Goal: Check status

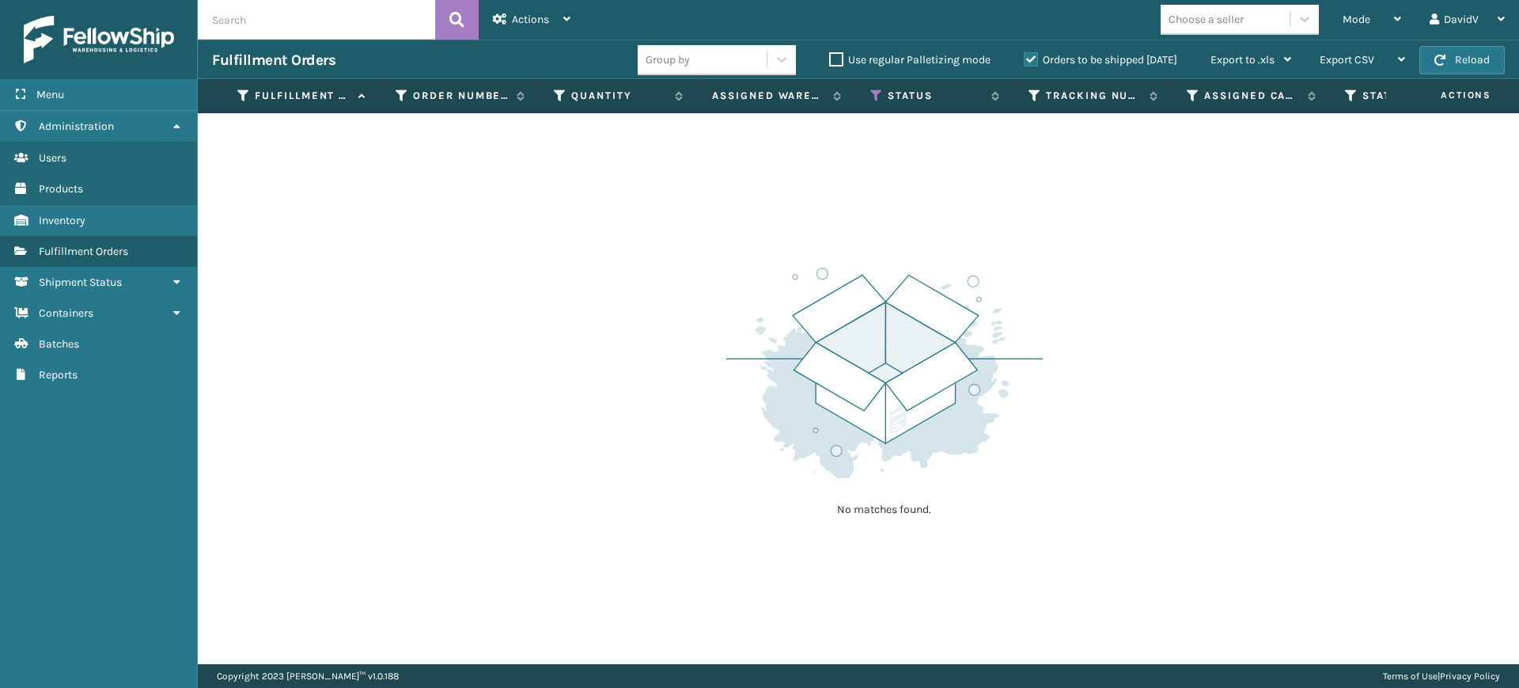
click at [1030, 55] on label "Orders to be shipped [DATE]" at bounding box center [1100, 59] width 153 height 13
click at [1025, 55] on input "Orders to be shipped [DATE]" at bounding box center [1024, 56] width 1 height 10
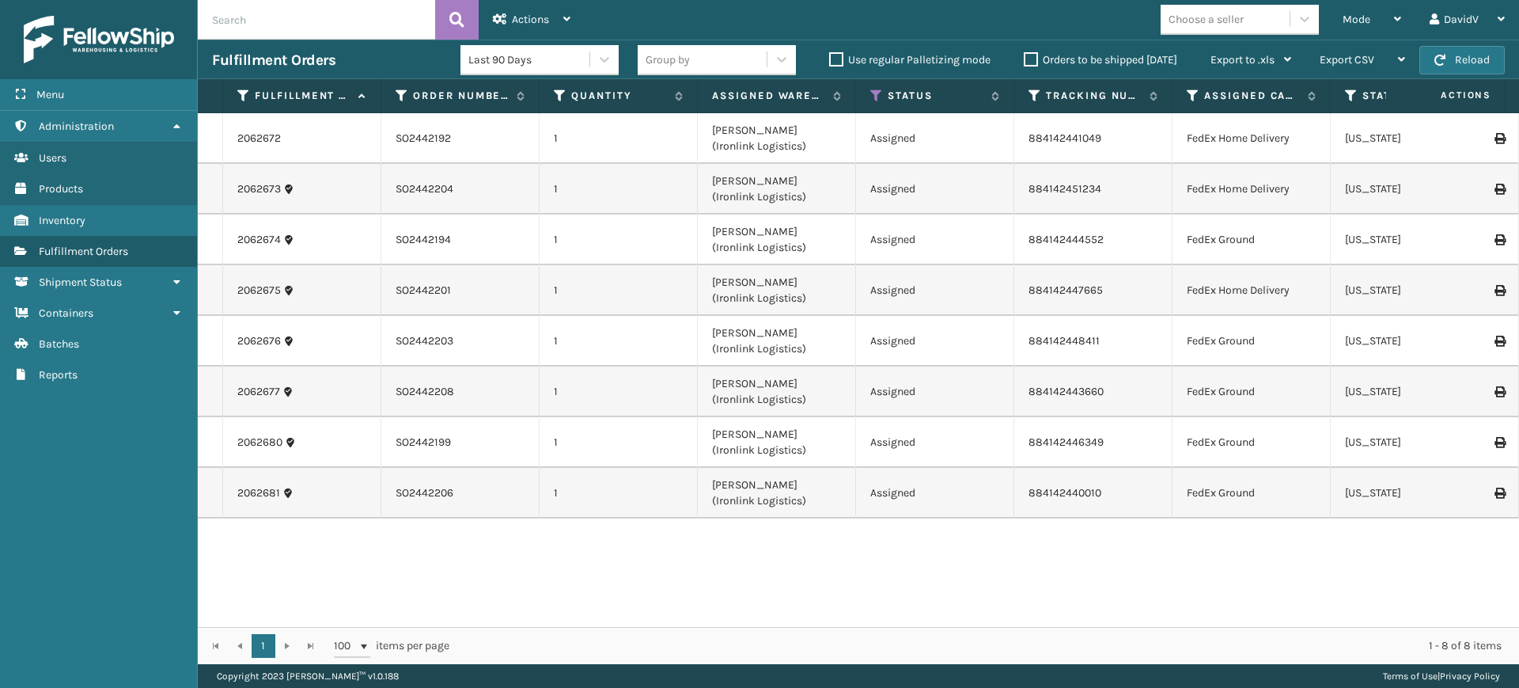
click at [1031, 61] on label "Orders to be shipped [DATE]" at bounding box center [1100, 59] width 153 height 13
click at [1025, 61] on input "Orders to be shipped [DATE]" at bounding box center [1024, 56] width 1 height 10
click at [1032, 61] on label "Orders to be shipped [DATE]" at bounding box center [1100, 59] width 153 height 13
click at [1025, 61] on input "Orders to be shipped [DATE]" at bounding box center [1024, 56] width 1 height 10
click at [1031, 59] on label "Orders to be shipped [DATE]" at bounding box center [1100, 59] width 153 height 13
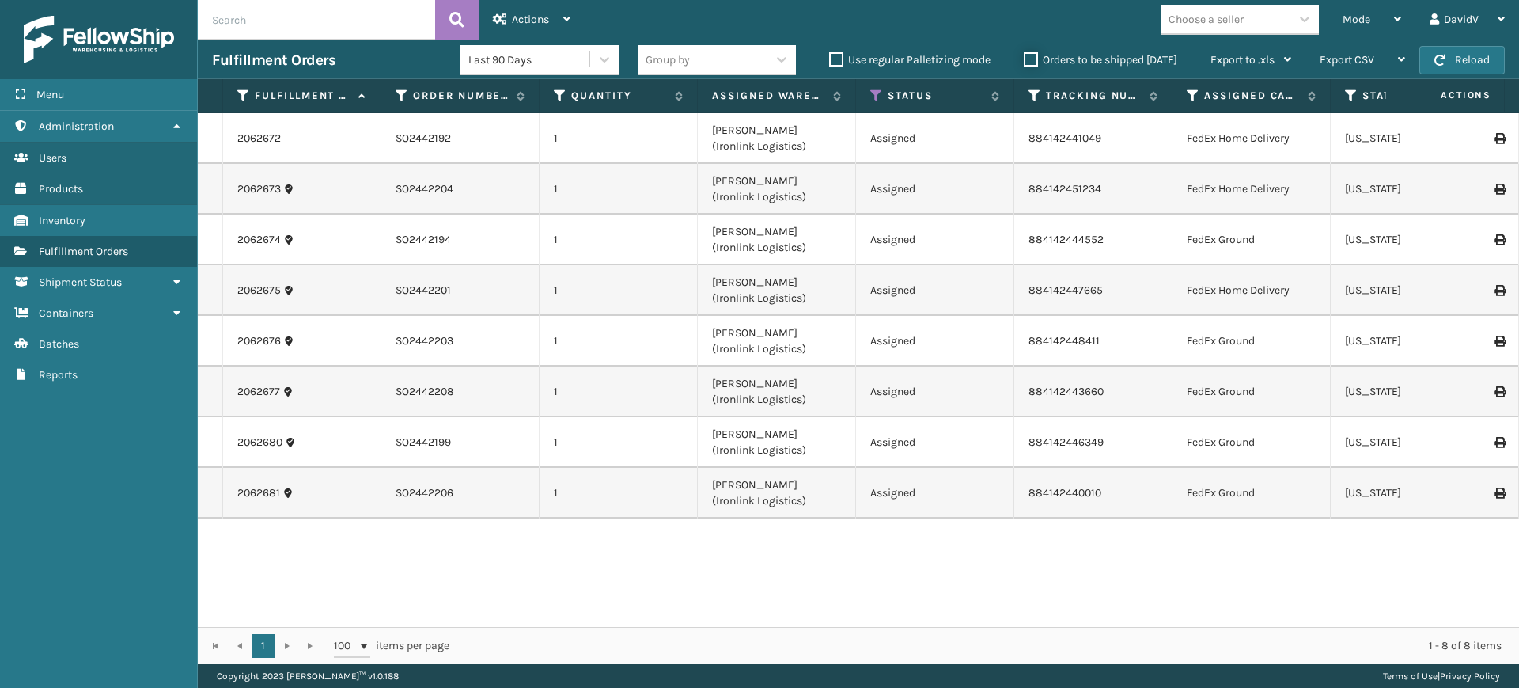
click at [1025, 59] on input "Orders to be shipped [DATE]" at bounding box center [1024, 56] width 1 height 10
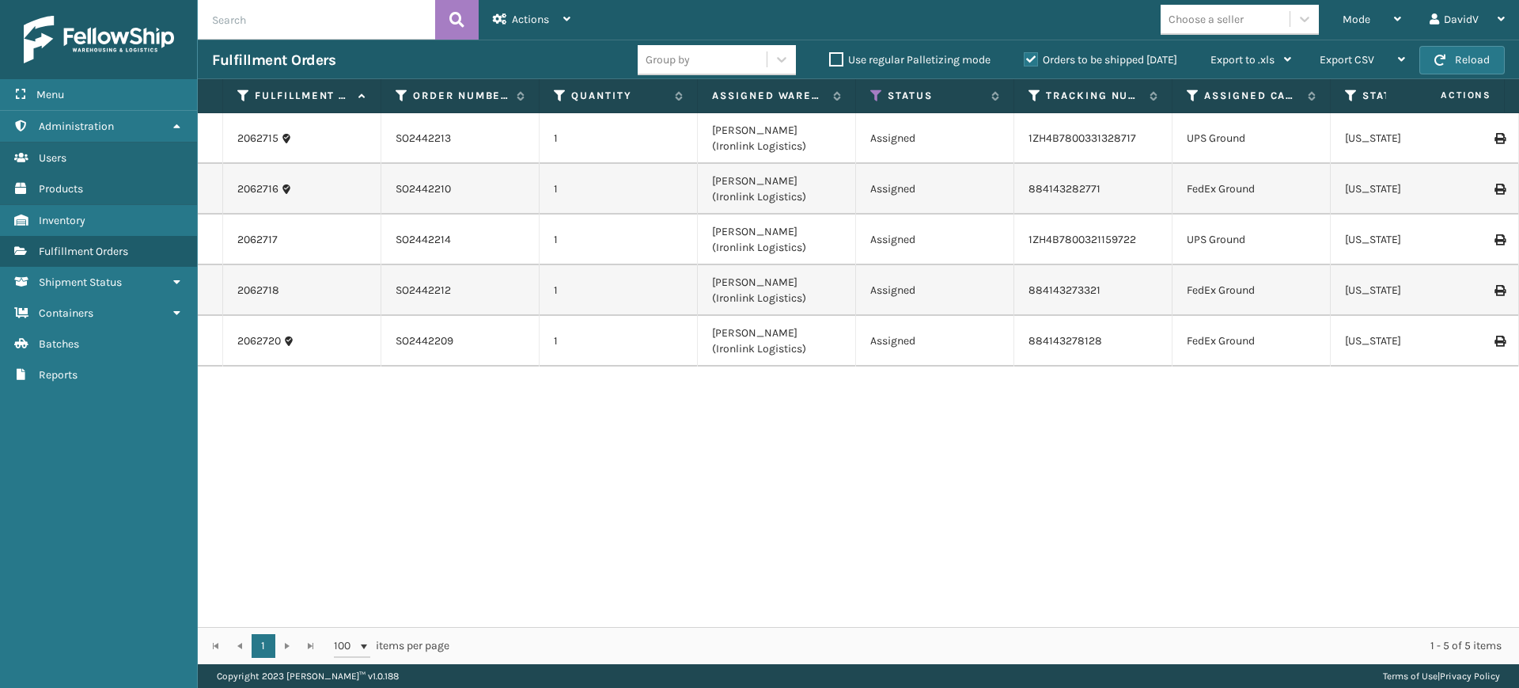
click at [1031, 60] on label "Orders to be shipped [DATE]" at bounding box center [1100, 59] width 153 height 13
click at [1025, 60] on input "Orders to be shipped [DATE]" at bounding box center [1024, 56] width 1 height 10
